Goal: Information Seeking & Learning: Learn about a topic

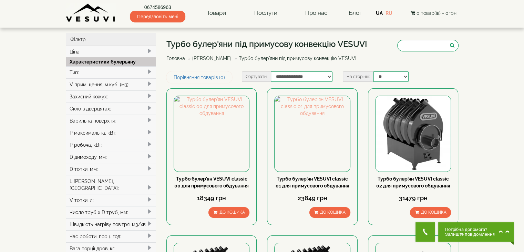
click at [217, 61] on link "[PERSON_NAME]" at bounding box center [211, 58] width 39 height 6
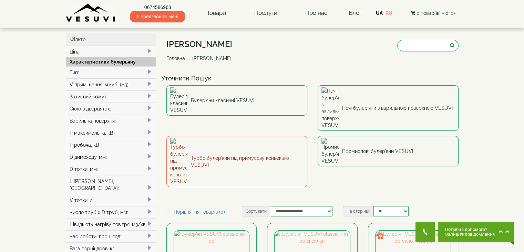
click at [261, 136] on link "Турбо булер'яни під примусову конвекцію VESUVI" at bounding box center [236, 161] width 141 height 51
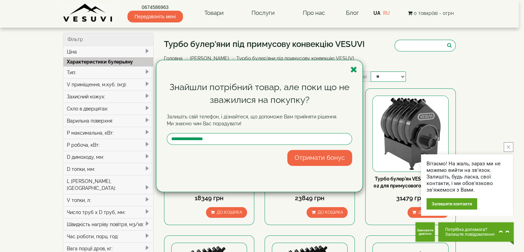
click at [354, 70] on icon "button" at bounding box center [354, 69] width 7 height 9
